Goal: Transaction & Acquisition: Book appointment/travel/reservation

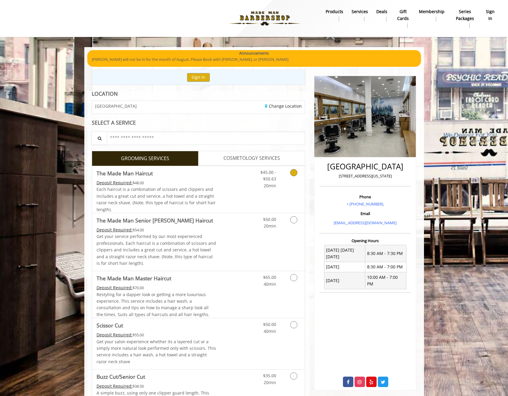
click at [233, 178] on link "Discounted Price" at bounding box center [233, 189] width 35 height 47
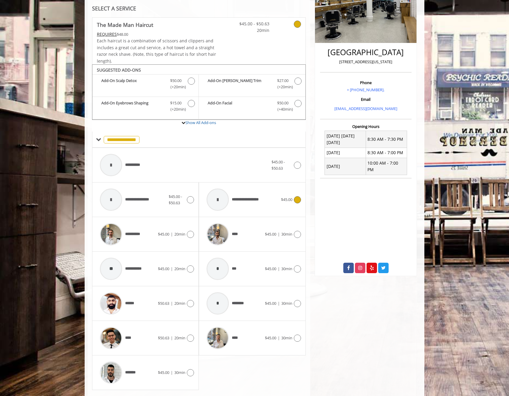
scroll to position [129, 0]
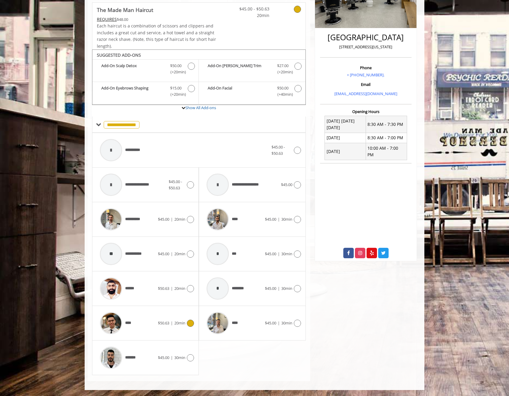
click at [158, 324] on span "$50.63" at bounding box center [163, 322] width 11 height 5
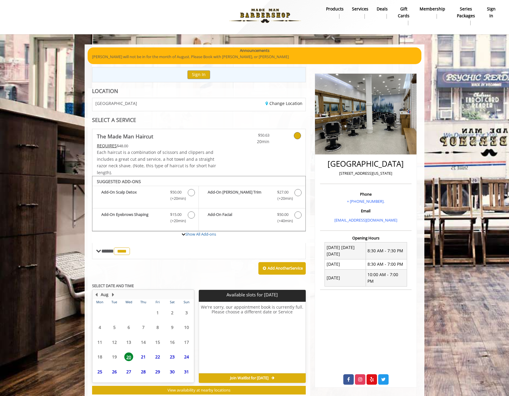
scroll to position [19, 0]
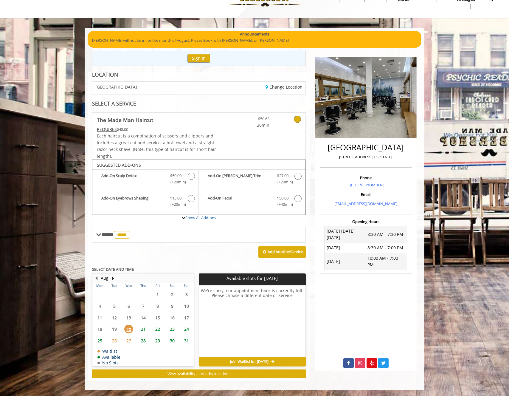
click at [144, 329] on span "21" at bounding box center [143, 328] width 9 height 9
click at [156, 330] on span "22" at bounding box center [157, 328] width 9 height 9
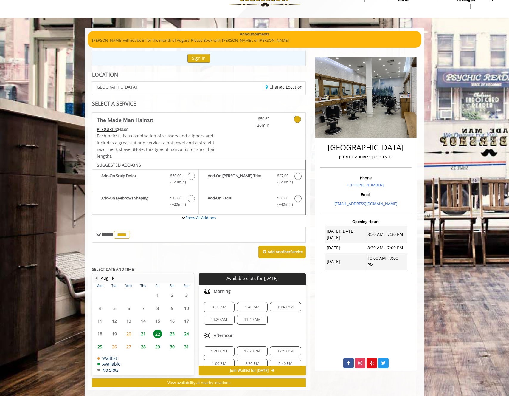
scroll to position [28, 0]
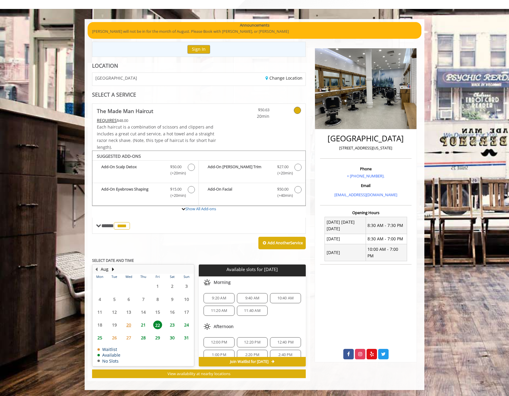
click at [143, 325] on span "21" at bounding box center [143, 324] width 9 height 9
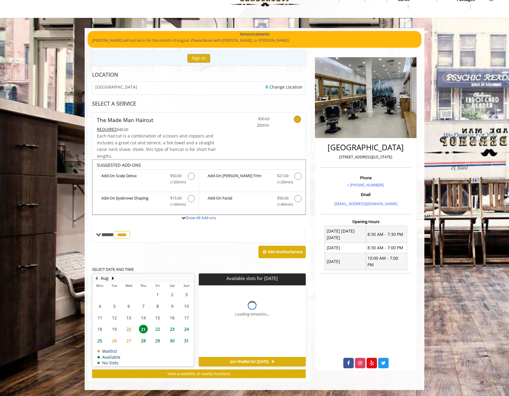
scroll to position [19, 0]
click at [249, 308] on span "3:40 PM" at bounding box center [252, 306] width 14 height 5
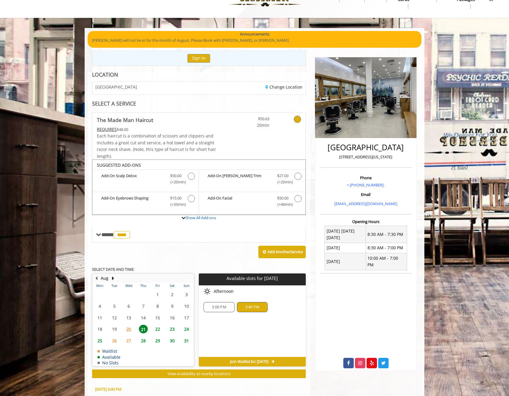
scroll to position [127, 0]
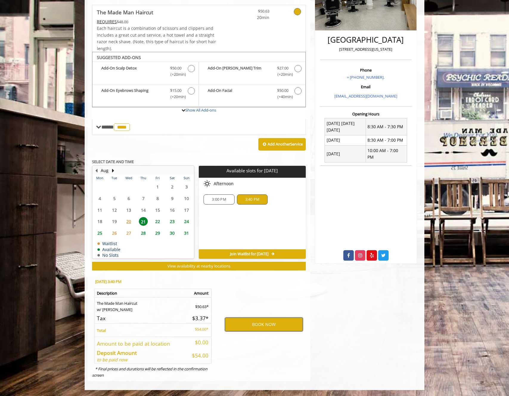
click at [256, 323] on button "BOOK NOW" at bounding box center [264, 324] width 78 height 14
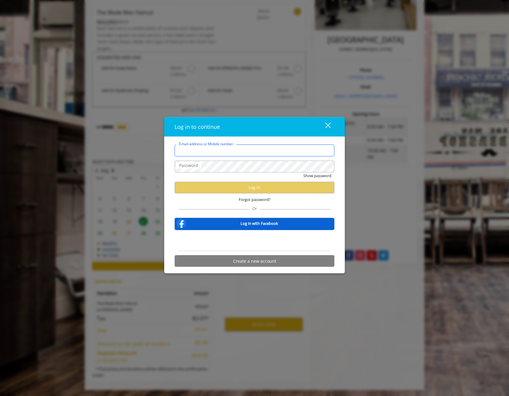
type input "**********"
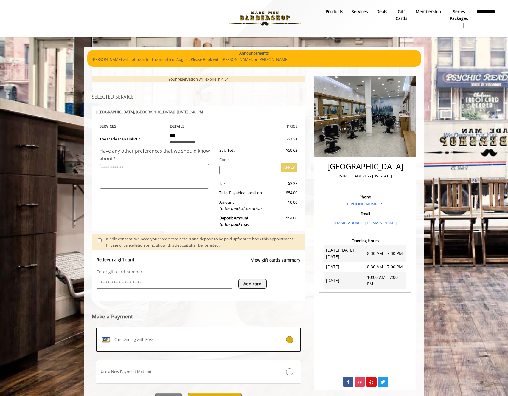
scroll to position [31, 0]
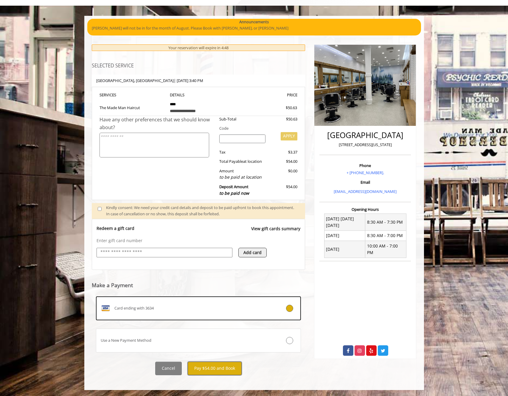
click at [216, 368] on button "Pay $54.00 and Book" at bounding box center [215, 367] width 54 height 13
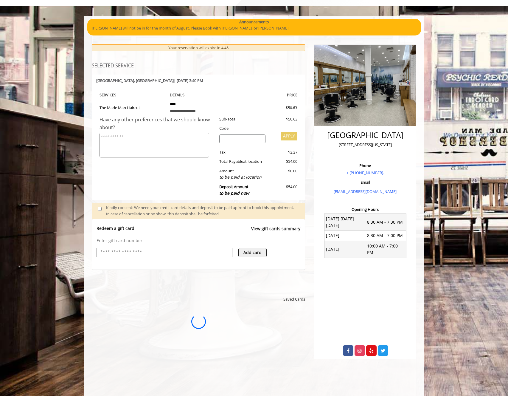
scroll to position [0, 0]
